Goal: Task Accomplishment & Management: Use online tool/utility

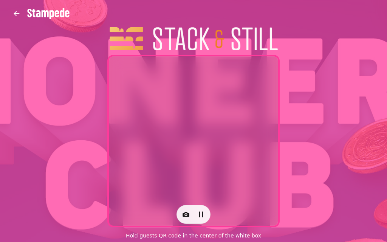
click at [190, 214] on button "button" at bounding box center [185, 214] width 15 height 15
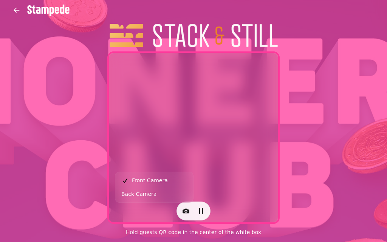
scroll to position [3, 0]
click at [148, 197] on span "Back Camera" at bounding box center [138, 194] width 35 height 9
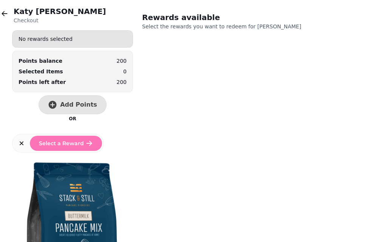
click at [71, 102] on span "Add Points" at bounding box center [78, 105] width 37 height 6
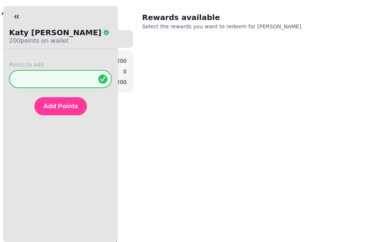
click at [65, 108] on span "Add Points" at bounding box center [60, 106] width 34 height 6
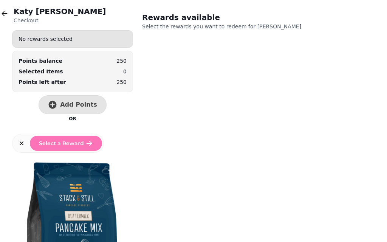
click at [9, 13] on button "button" at bounding box center [4, 13] width 15 height 15
